Goal: Navigation & Orientation: Find specific page/section

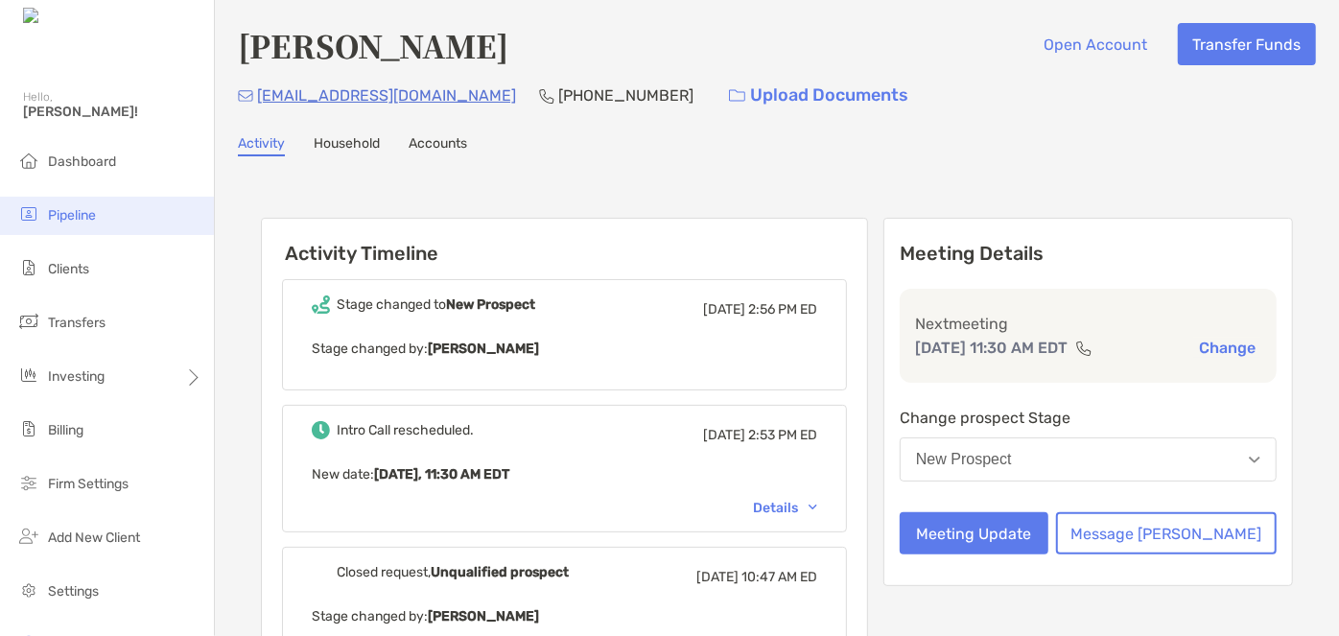
click at [90, 222] on span "Pipeline" at bounding box center [72, 215] width 48 height 16
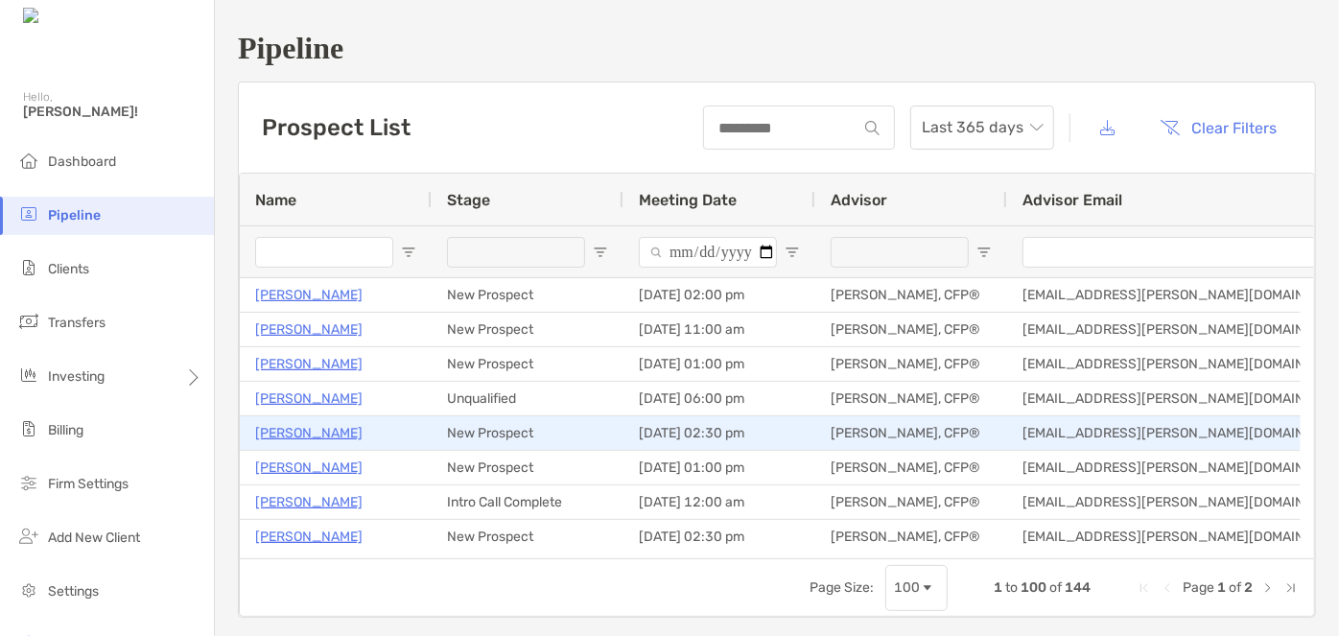
scroll to position [51, 0]
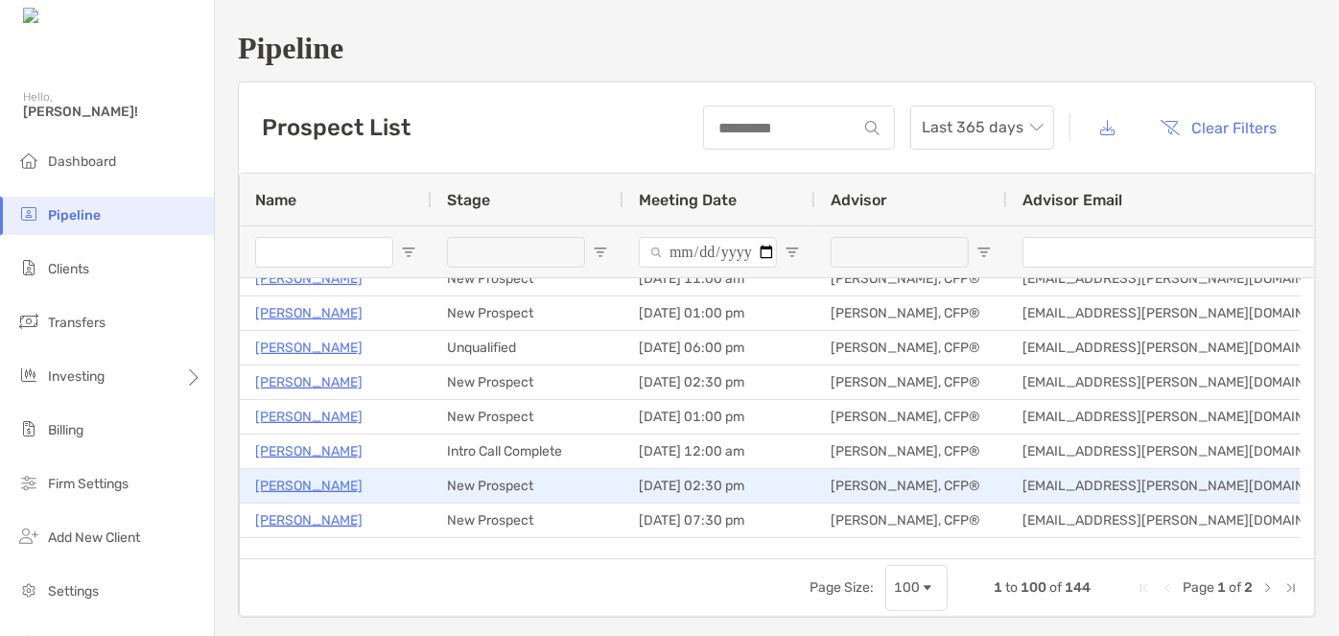
click at [307, 478] on p "[PERSON_NAME]" at bounding box center [308, 486] width 107 height 24
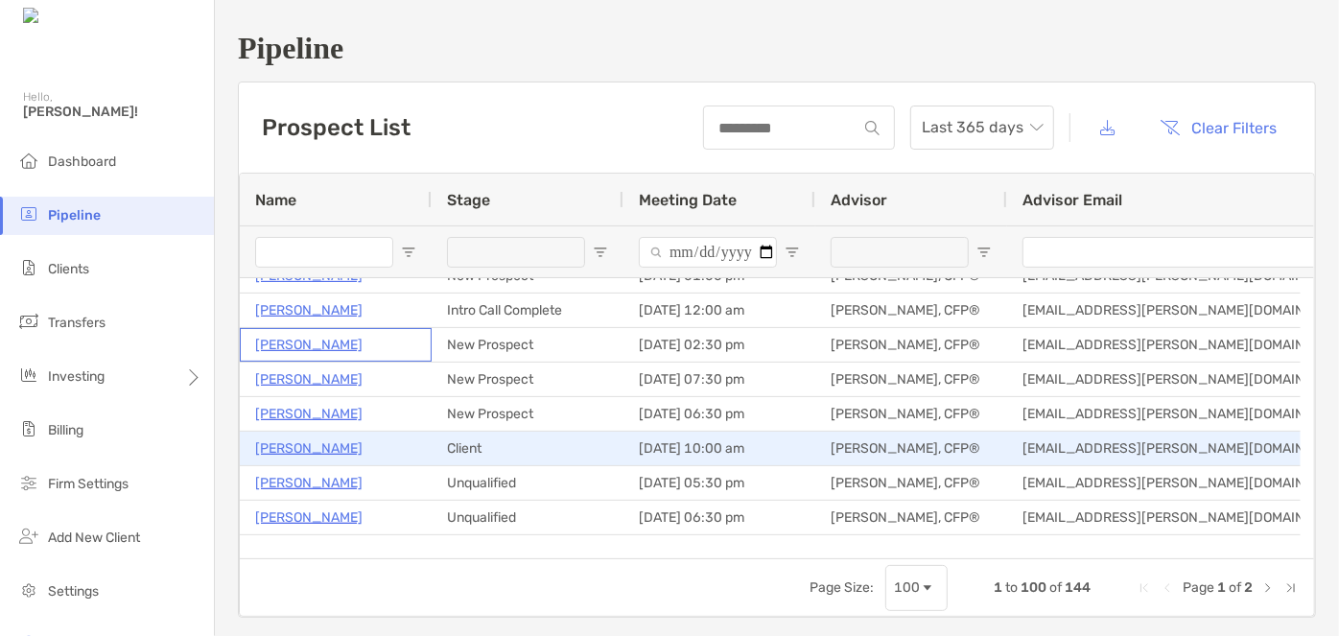
scroll to position [0, 0]
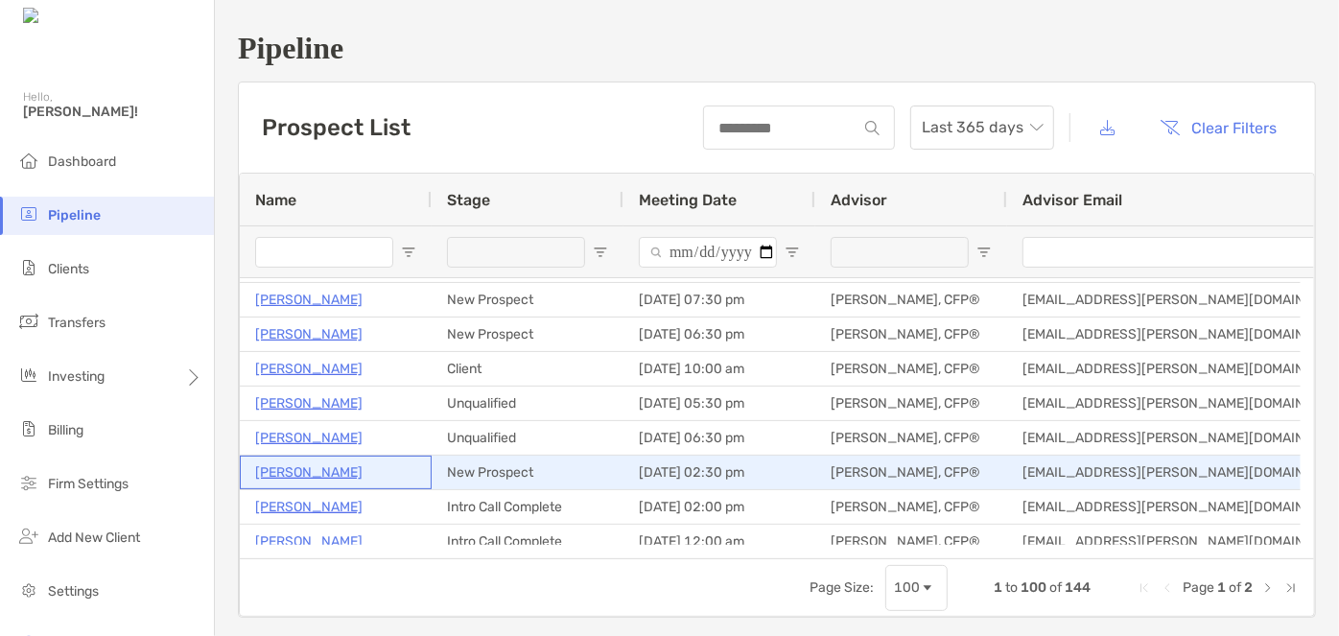
click at [297, 470] on p "[PERSON_NAME]" at bounding box center [308, 472] width 107 height 24
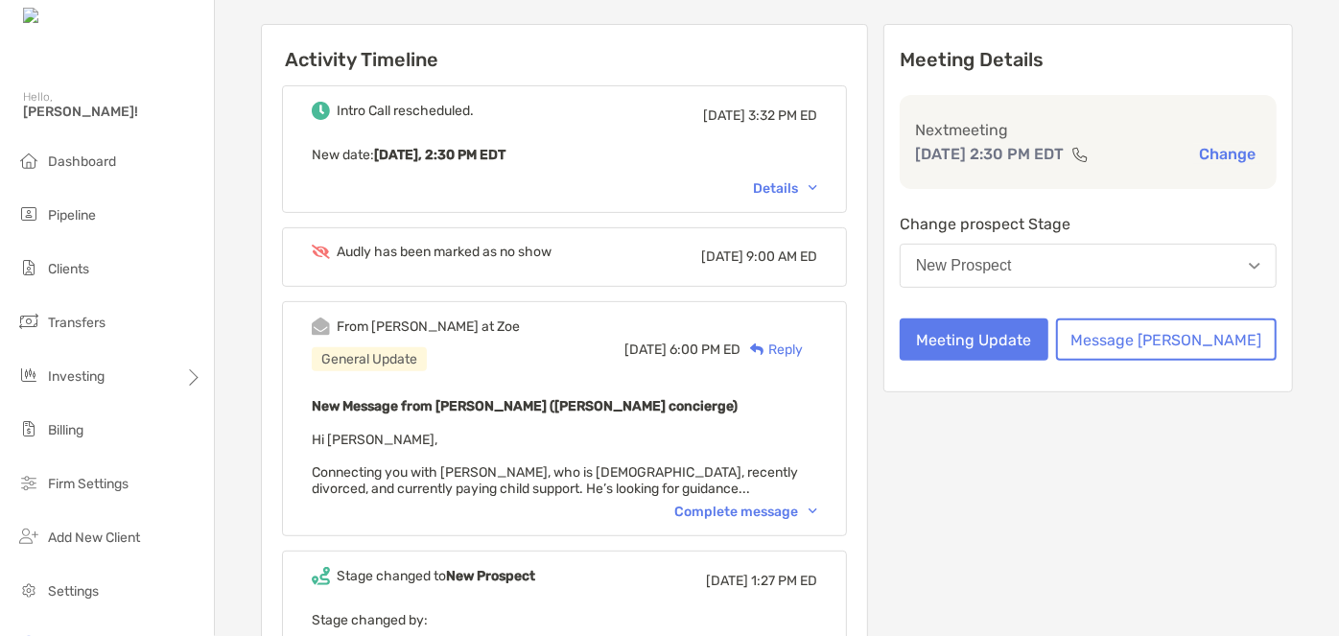
scroll to position [195, 0]
drag, startPoint x: 774, startPoint y: 507, endPoint x: 760, endPoint y: 504, distance: 14.7
click at [760, 504] on div "Complete message" at bounding box center [745, 511] width 143 height 16
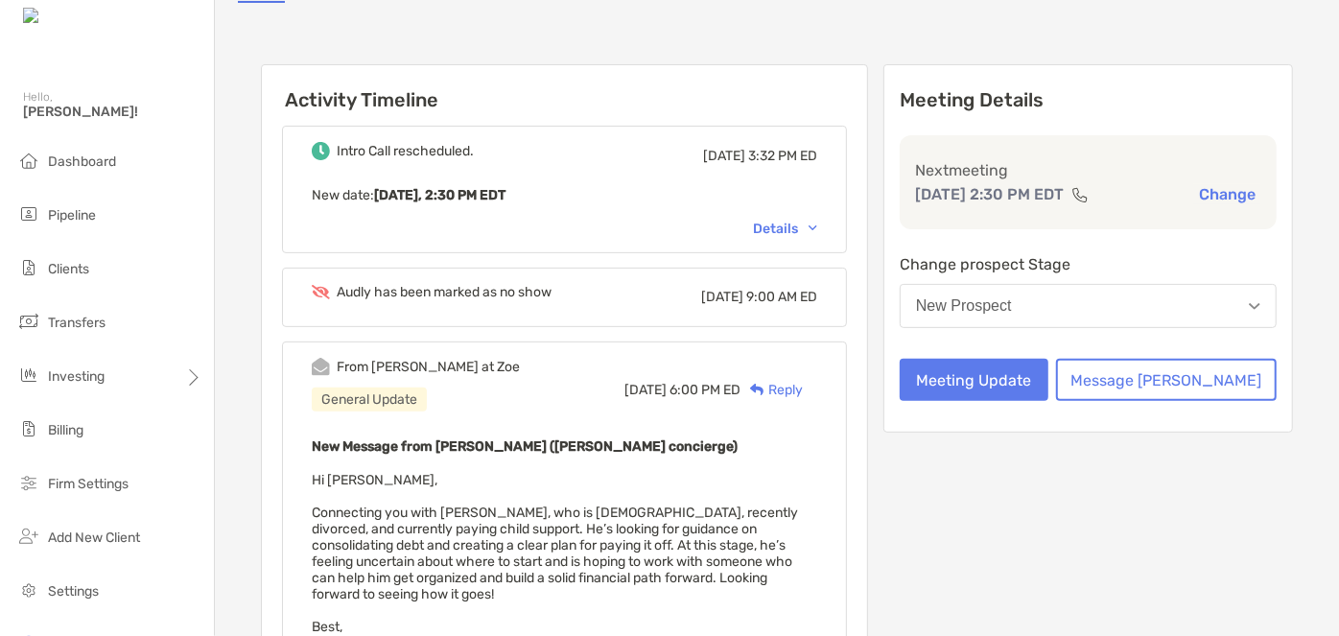
scroll to position [152, 0]
